Goal: Information Seeking & Learning: Learn about a topic

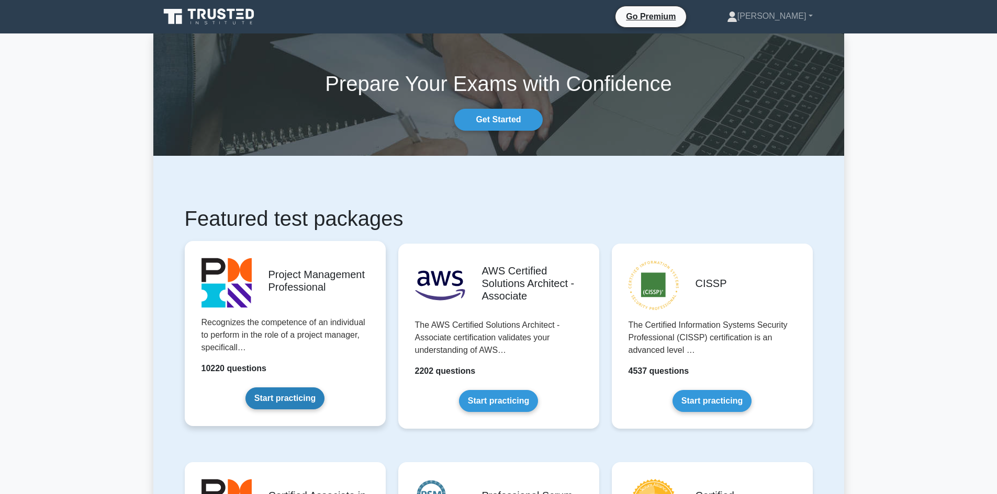
click at [324, 388] on link "Start practicing" at bounding box center [284, 399] width 79 height 22
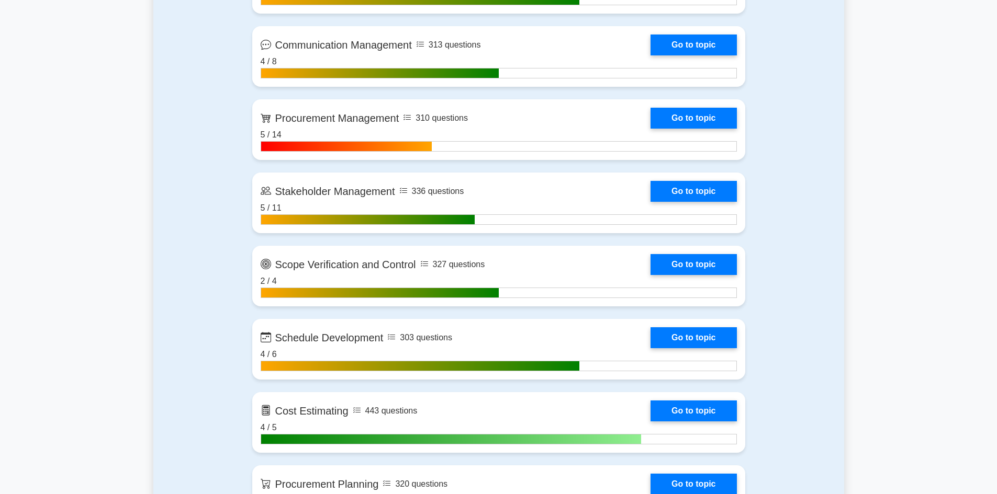
scroll to position [1256, 0]
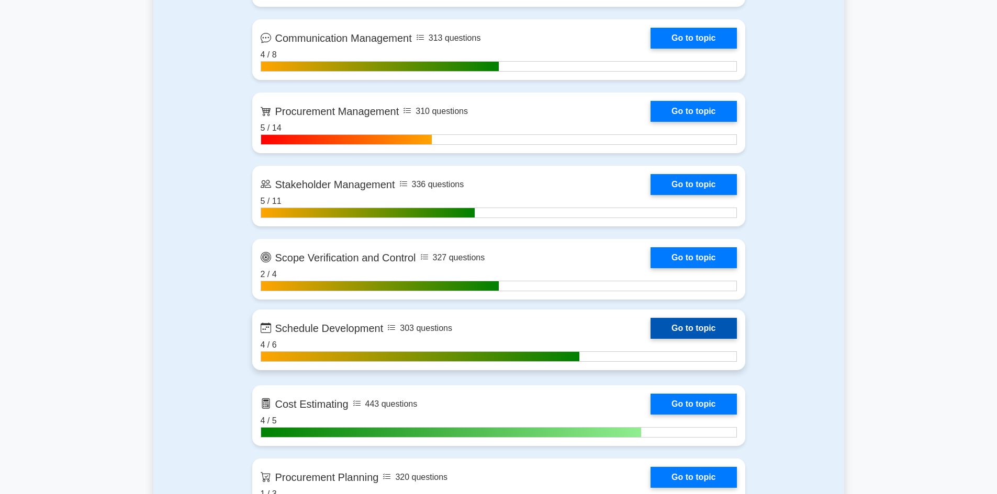
click at [650, 338] on link "Go to topic" at bounding box center [693, 328] width 86 height 21
